Goal: Check status: Check status

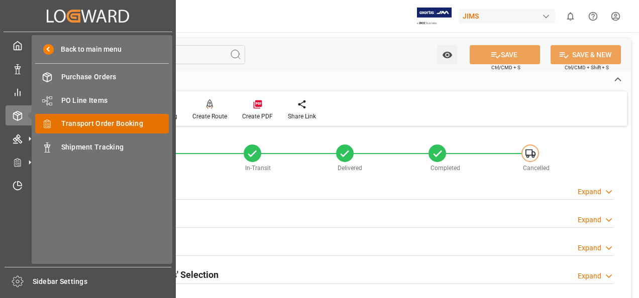
click at [105, 120] on span "Transport Order Booking" at bounding box center [115, 123] width 108 height 11
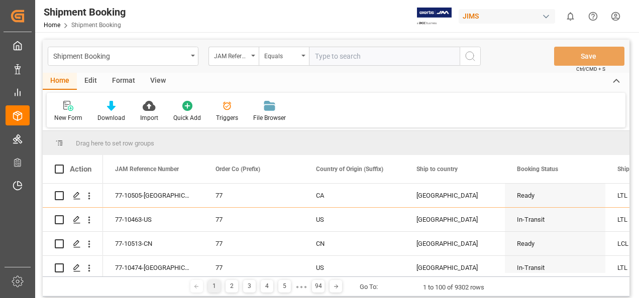
click at [345, 56] on input "text" at bounding box center [384, 56] width 151 height 19
paste input "77-10303-GB"
type input "77-10303-GB"
click at [469, 54] on icon "search button" at bounding box center [470, 56] width 12 height 12
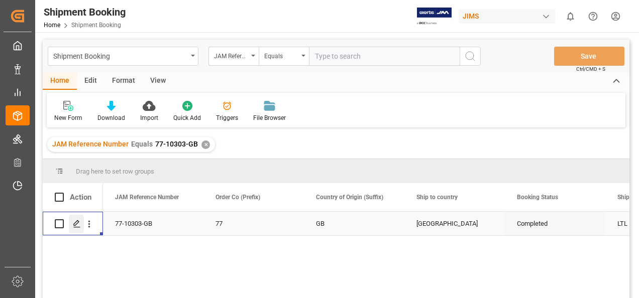
click at [77, 225] on icon "Press SPACE to select this row." at bounding box center [77, 224] width 8 height 8
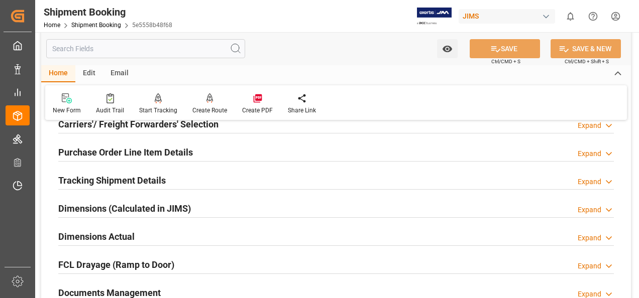
scroll to position [251, 0]
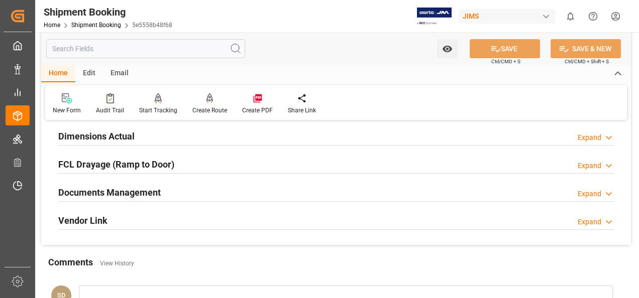
click at [107, 190] on h2 "Documents Management" at bounding box center [109, 193] width 102 height 14
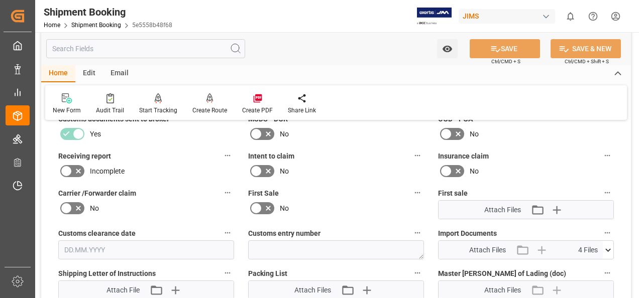
scroll to position [402, 0]
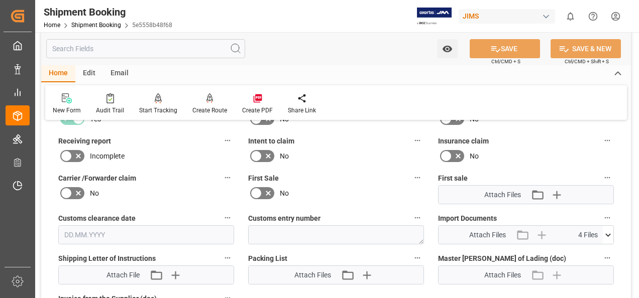
click at [608, 231] on icon at bounding box center [607, 235] width 11 height 11
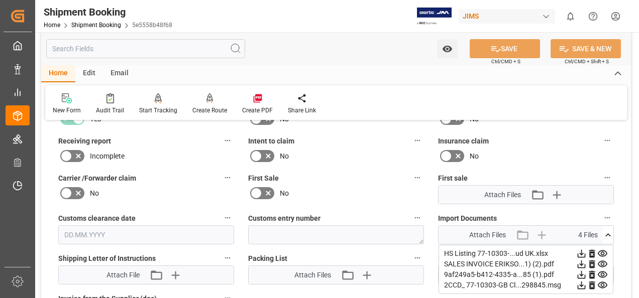
click at [580, 263] on icon at bounding box center [581, 264] width 11 height 11
